Goal: Task Accomplishment & Management: Manage account settings

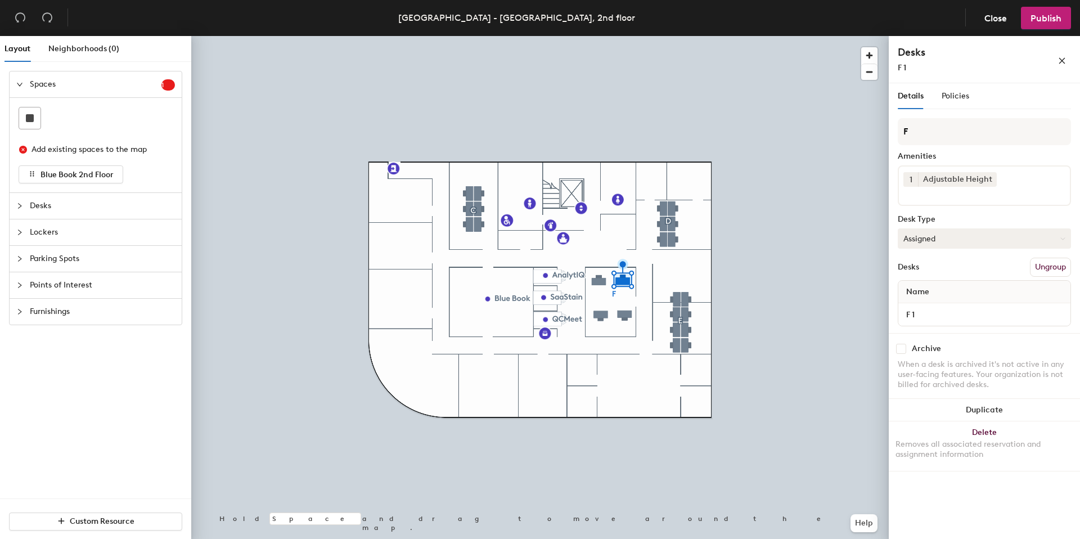
click at [945, 236] on button "Assigned" at bounding box center [984, 238] width 173 height 20
click at [600, 36] on div at bounding box center [539, 36] width 697 height 0
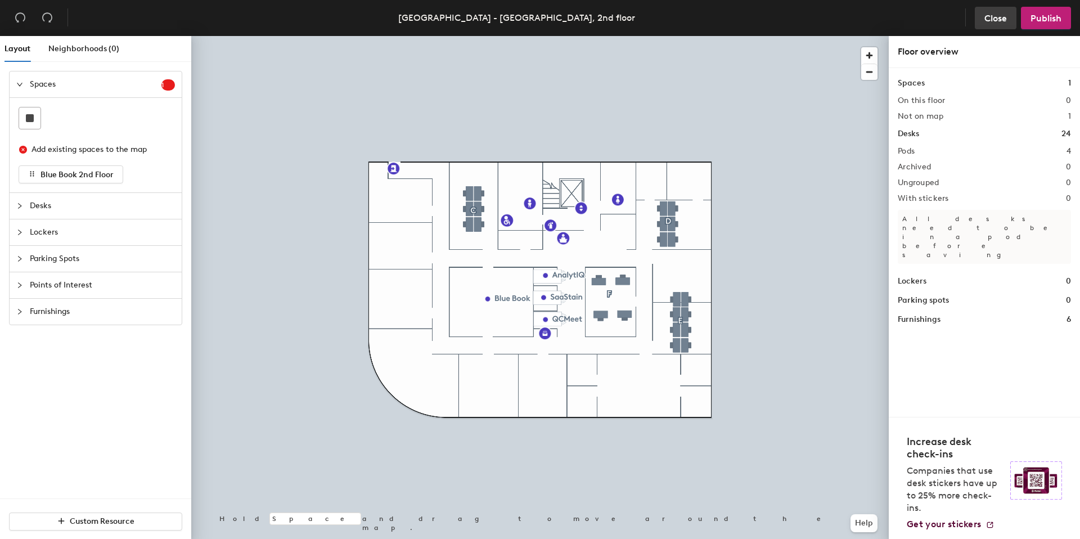
click at [989, 26] on button "Close" at bounding box center [996, 18] width 42 height 22
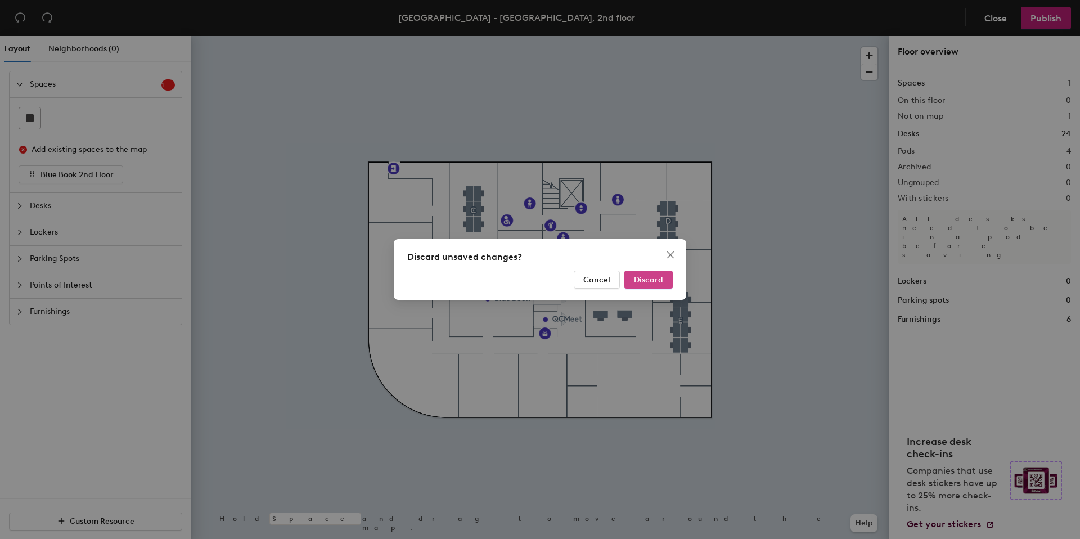
click at [662, 281] on span "Discard" at bounding box center [648, 280] width 29 height 10
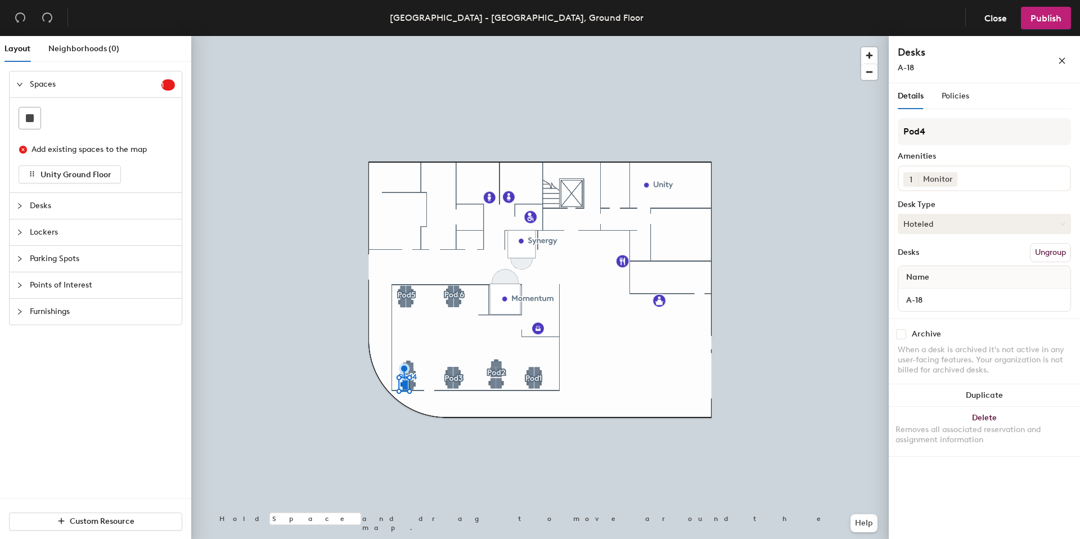
click at [918, 224] on button "Hoteled" at bounding box center [984, 224] width 173 height 20
click at [928, 260] on div "Assigned" at bounding box center [954, 258] width 112 height 17
click at [953, 96] on span "Policies" at bounding box center [955, 96] width 28 height 10
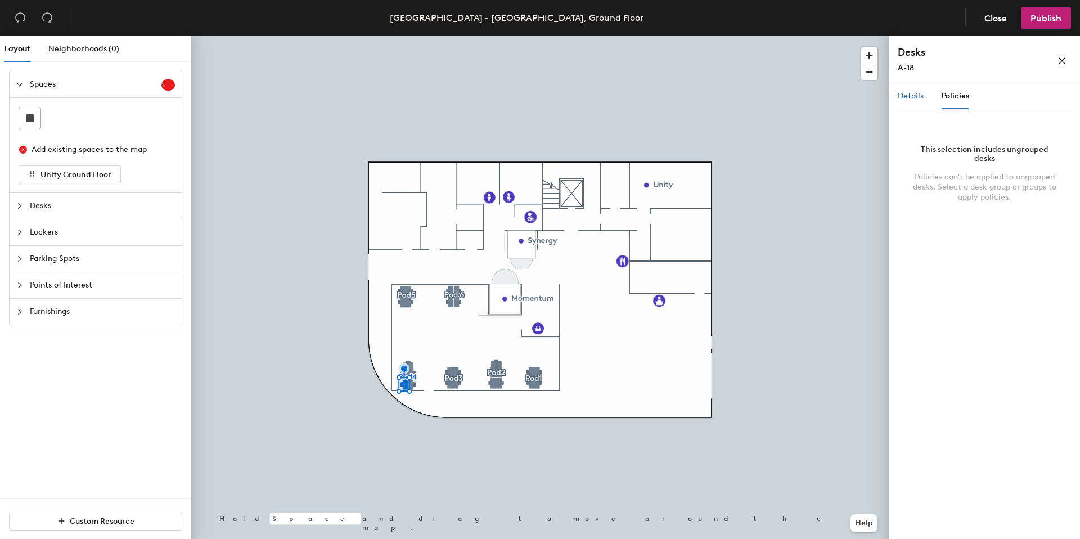
click at [919, 96] on span "Details" at bounding box center [911, 96] width 26 height 10
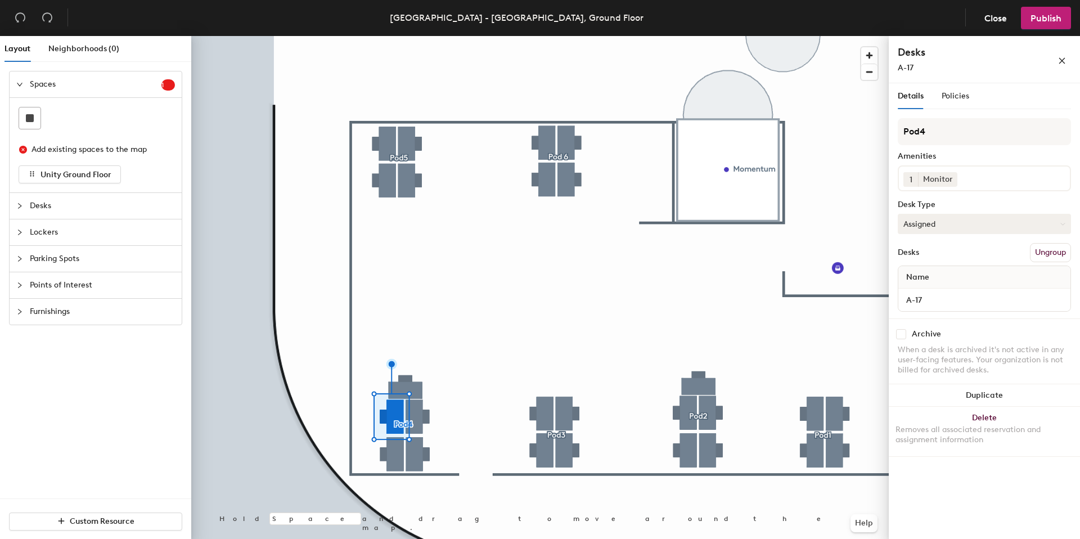
click at [933, 222] on button "Assigned" at bounding box center [984, 224] width 173 height 20
click at [931, 294] on div "Hoteled" at bounding box center [954, 292] width 112 height 17
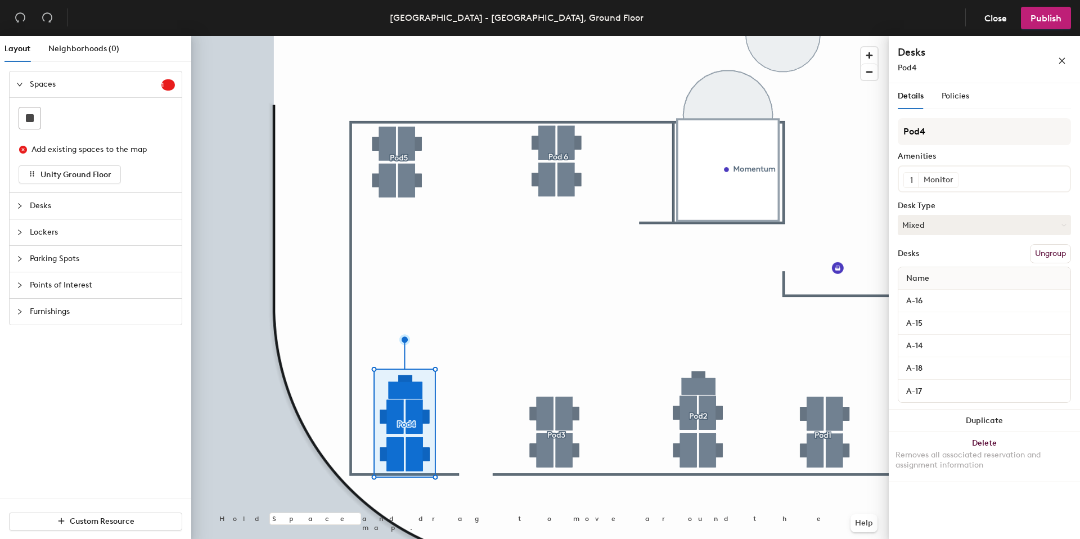
click at [21, 204] on icon "collapsed" at bounding box center [19, 205] width 7 height 7
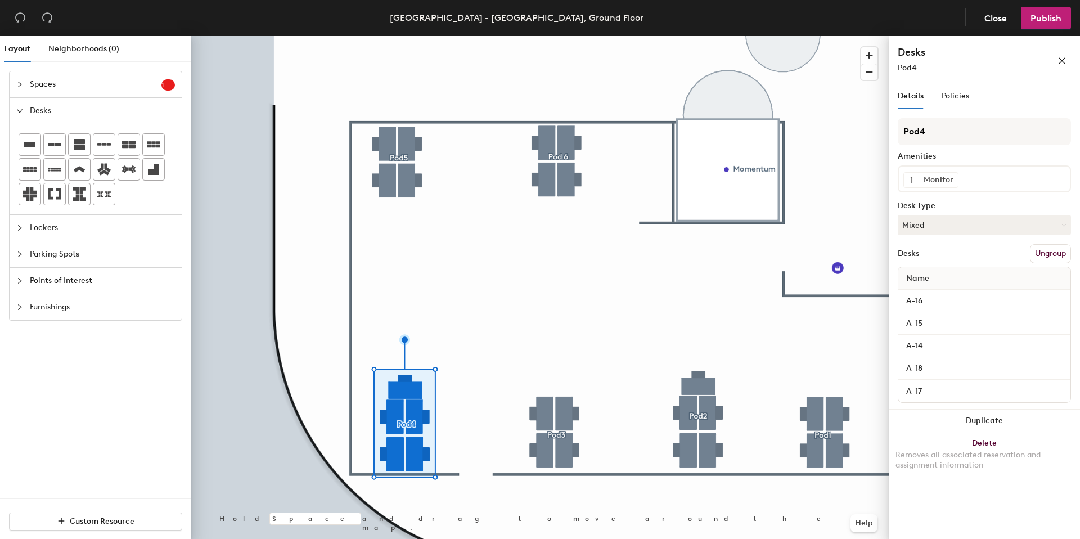
click at [33, 227] on span "Lockers" at bounding box center [102, 228] width 145 height 26
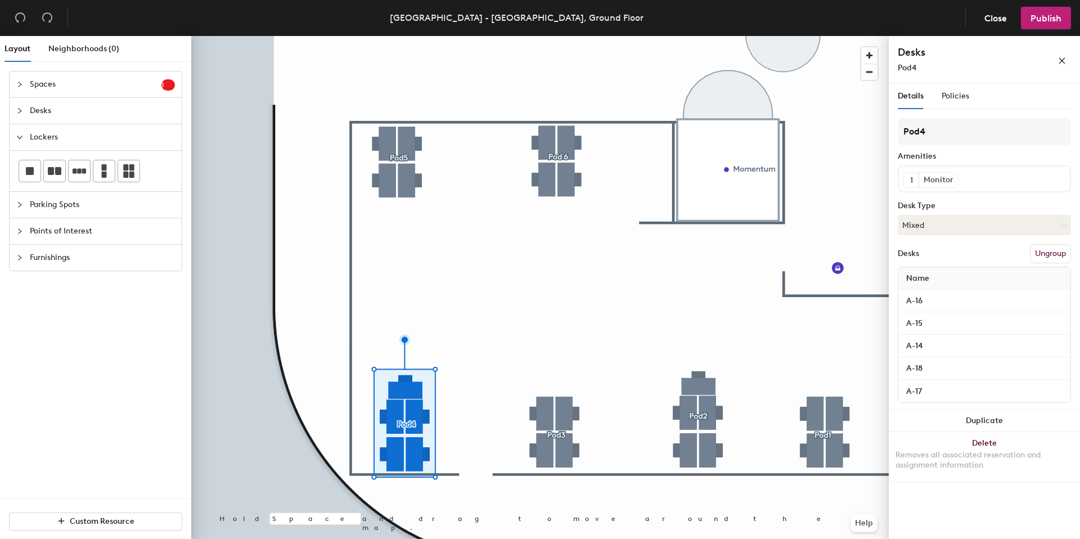
click at [40, 88] on span "Spaces" at bounding box center [96, 84] width 132 height 26
click at [21, 204] on icon "collapsed" at bounding box center [19, 205] width 7 height 7
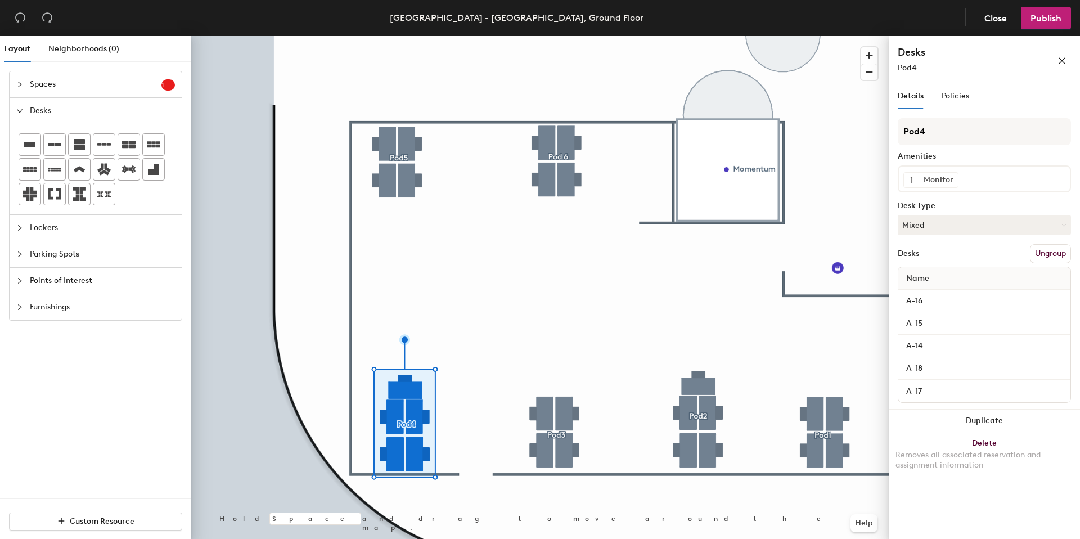
click at [21, 228] on icon "collapsed" at bounding box center [19, 227] width 7 height 7
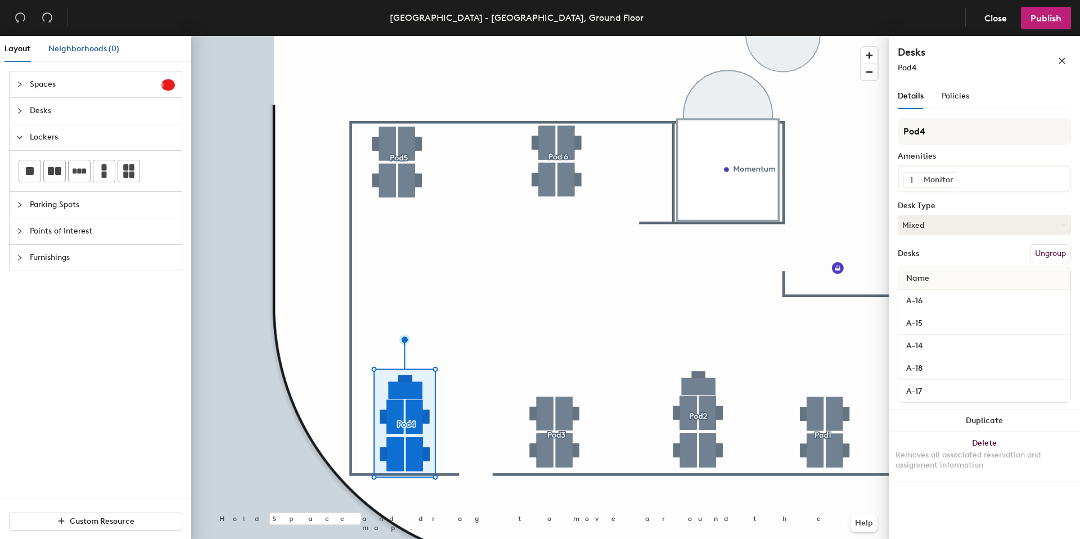
click at [109, 48] on span "Neighborhoods (0)" at bounding box center [83, 49] width 71 height 10
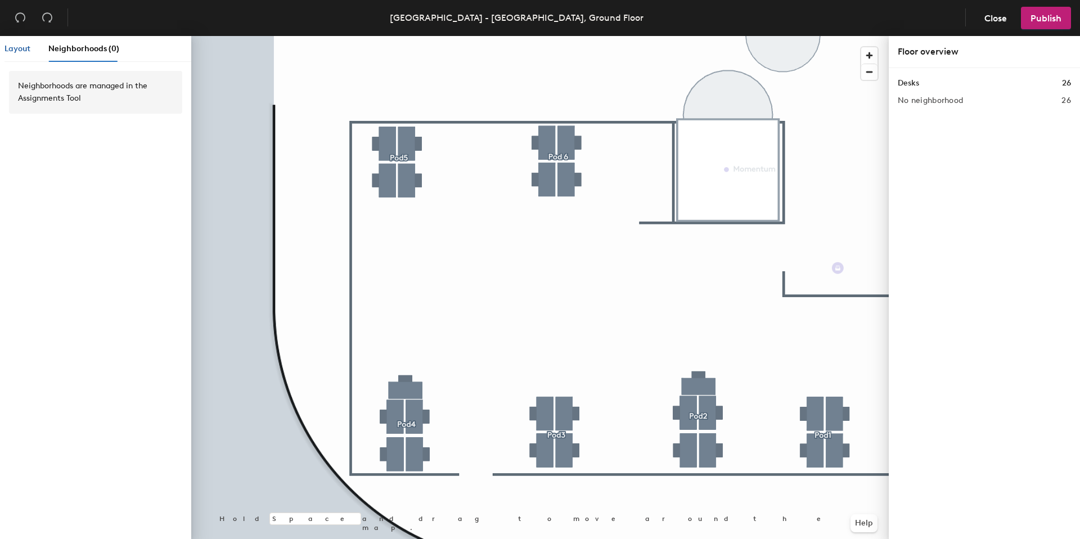
click at [21, 48] on span "Layout" at bounding box center [17, 49] width 26 height 10
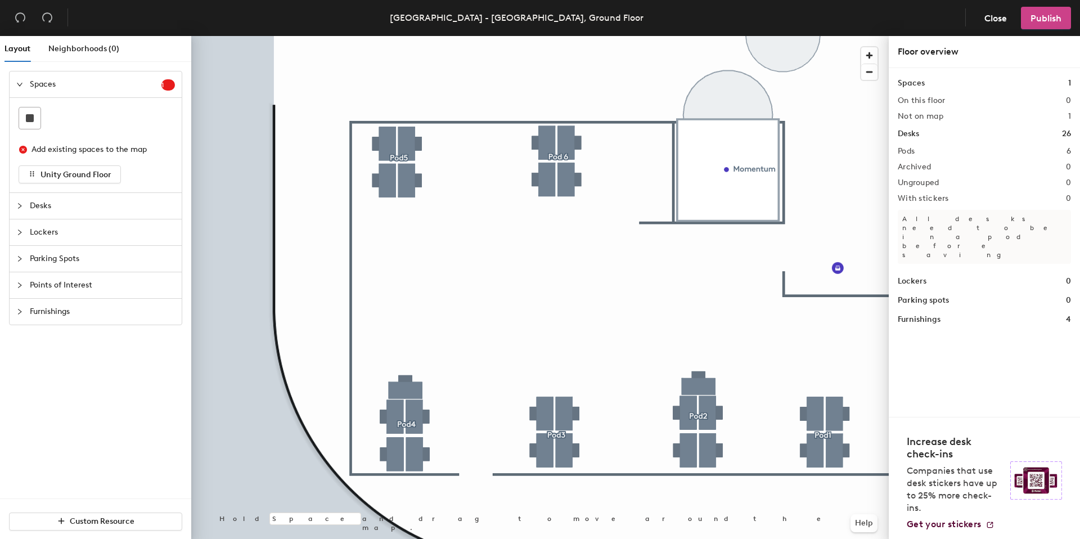
click at [1040, 17] on span "Publish" at bounding box center [1045, 18] width 31 height 11
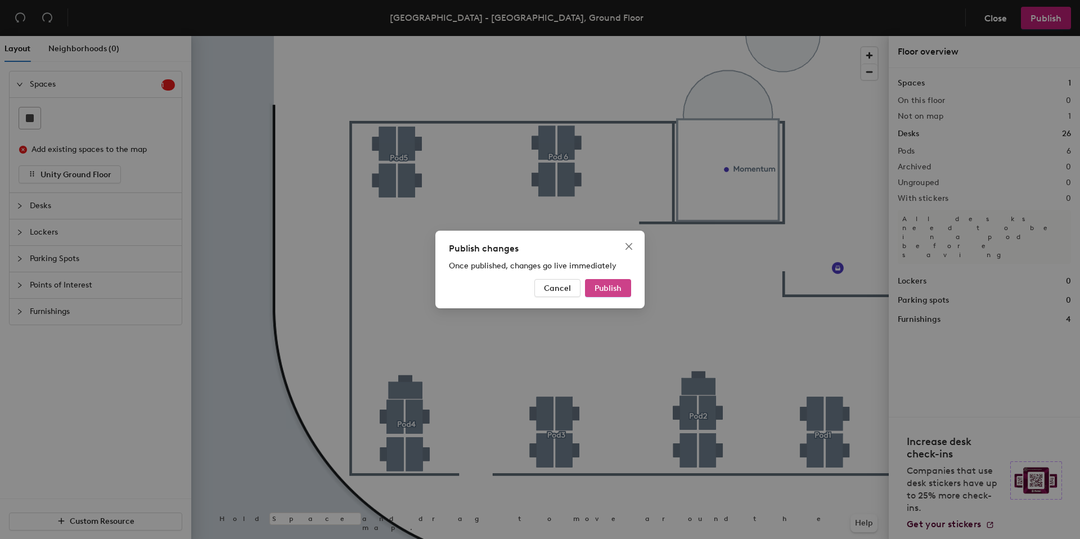
click at [608, 287] on span "Publish" at bounding box center [607, 288] width 27 height 10
